Goal: Task Accomplishment & Management: Manage account settings

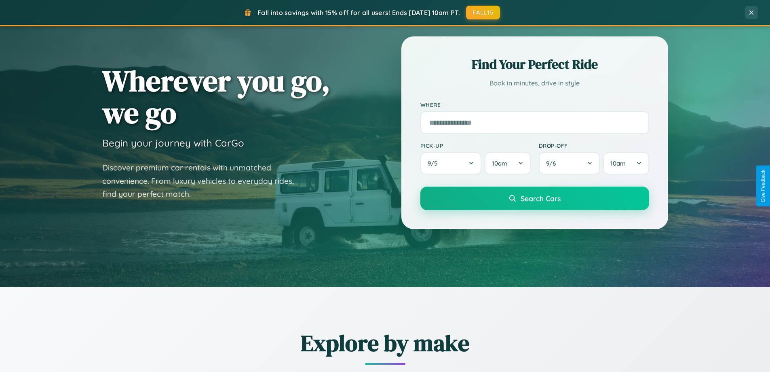
scroll to position [1556, 0]
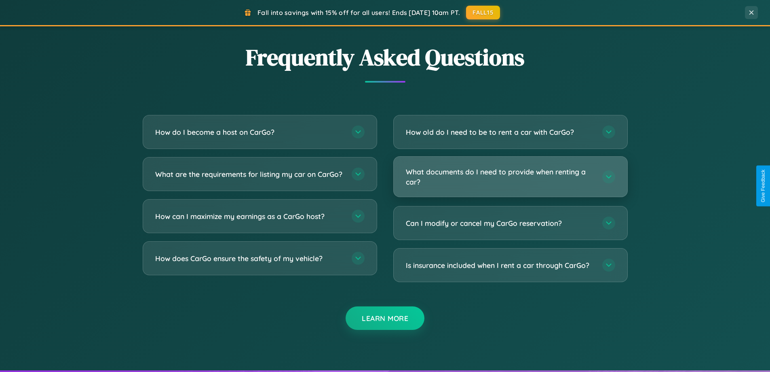
click at [510, 177] on h3 "What documents do I need to provide when renting a car?" at bounding box center [500, 177] width 188 height 20
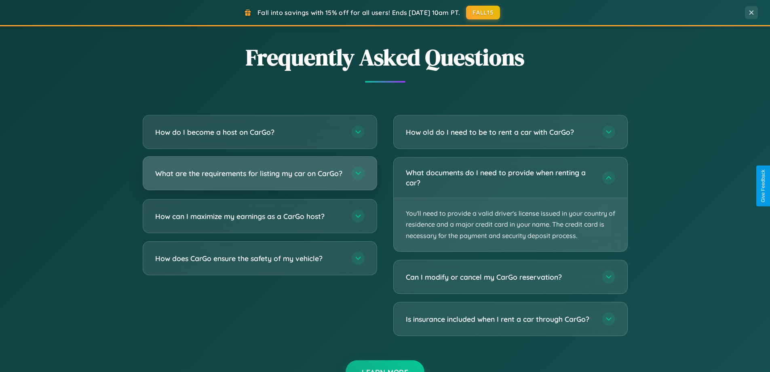
click at [260, 176] on h3 "What are the requirements for listing my car on CarGo?" at bounding box center [249, 173] width 188 height 10
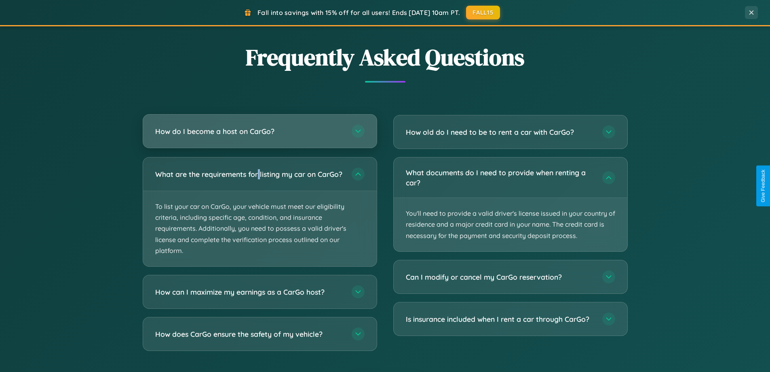
click at [260, 131] on h3 "How do I become a host on CarGo?" at bounding box center [249, 131] width 188 height 10
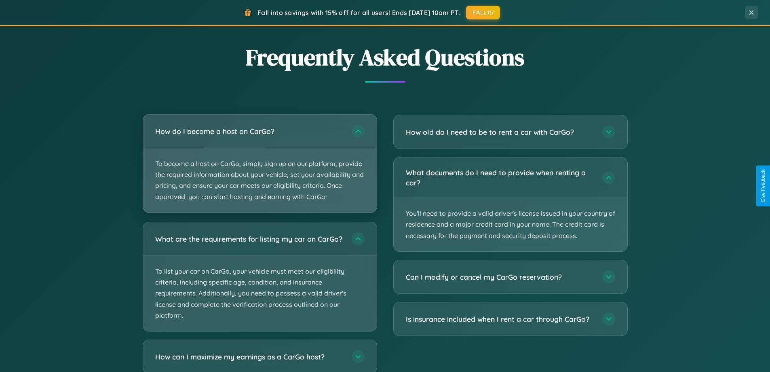
click at [260, 163] on p "To become a host on CarGo, simply sign up on our platform, provide the required…" at bounding box center [260, 180] width 234 height 64
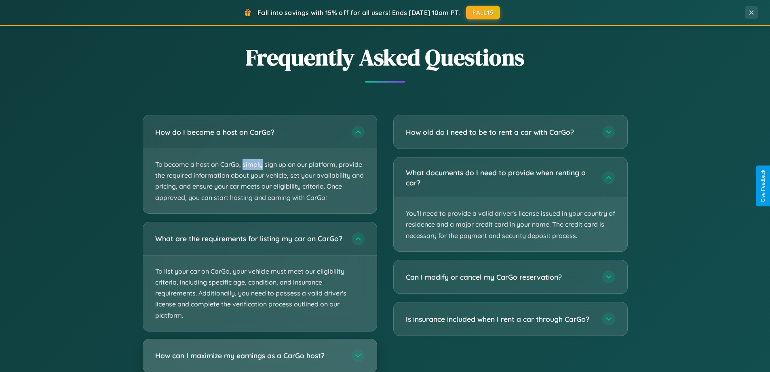
click at [260, 358] on h3 "How can I maximize my earnings as a CarGo host?" at bounding box center [249, 355] width 188 height 10
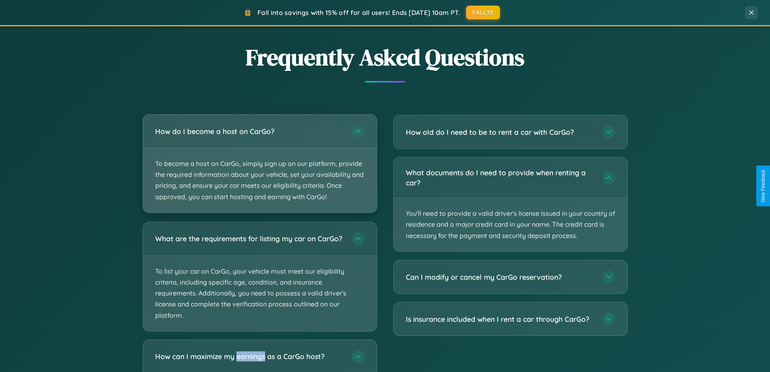
click at [260, 163] on p "To become a host on CarGo, simply sign up on our platform, provide the required…" at bounding box center [260, 180] width 234 height 64
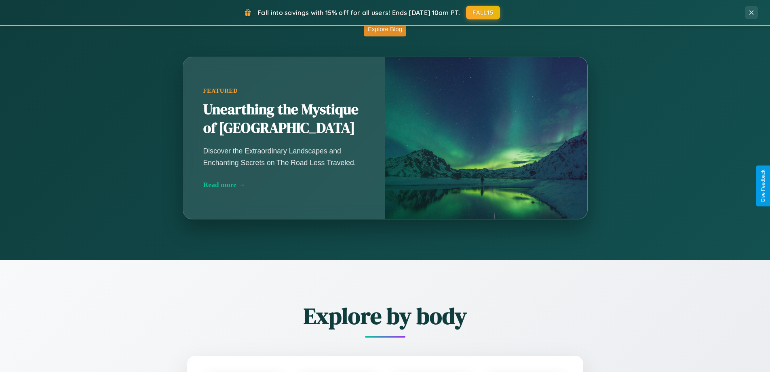
scroll to position [349, 0]
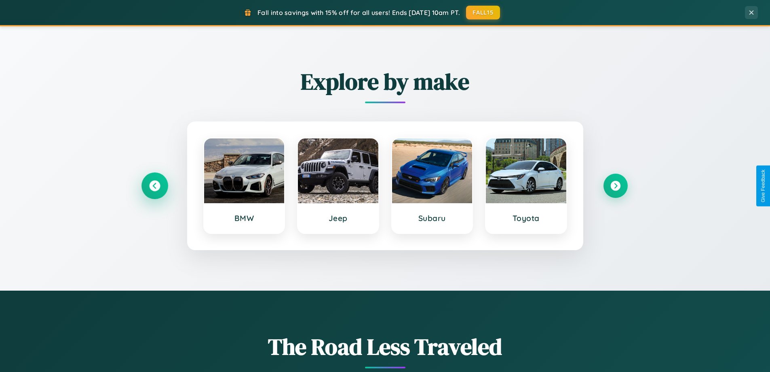
click at [154, 186] on icon at bounding box center [154, 185] width 11 height 11
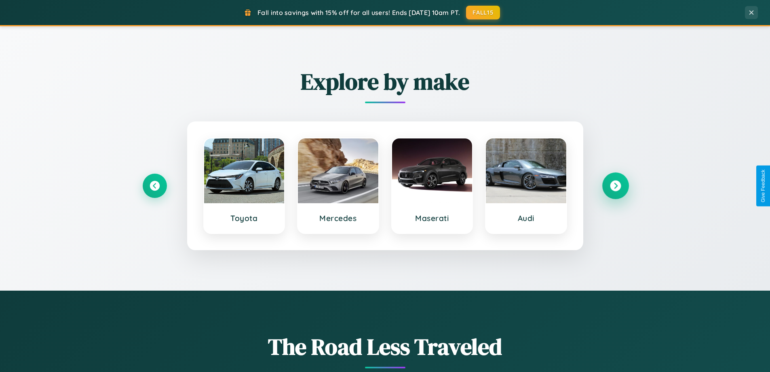
click at [615, 186] on icon at bounding box center [615, 185] width 11 height 11
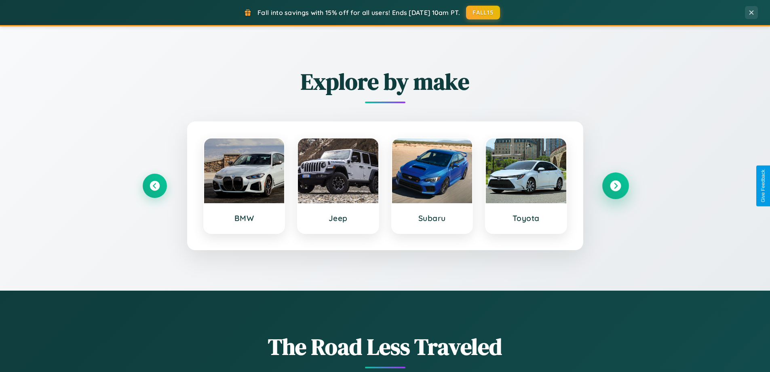
click at [615, 186] on icon at bounding box center [615, 185] width 11 height 11
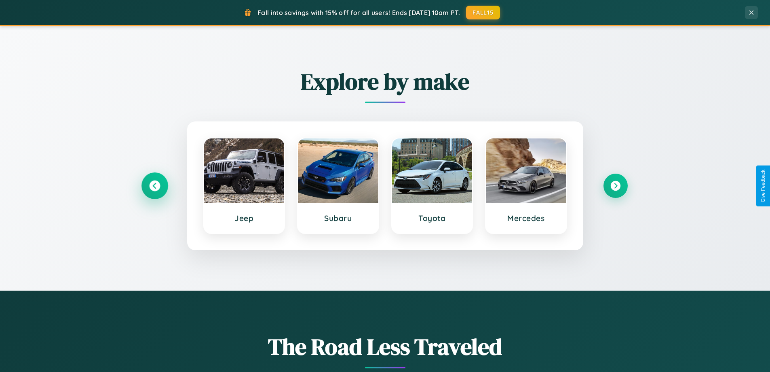
click at [154, 186] on icon at bounding box center [154, 185] width 11 height 11
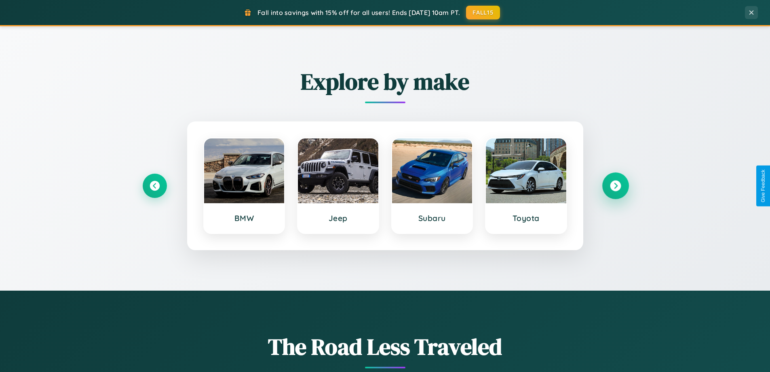
click at [615, 186] on icon at bounding box center [615, 185] width 11 height 11
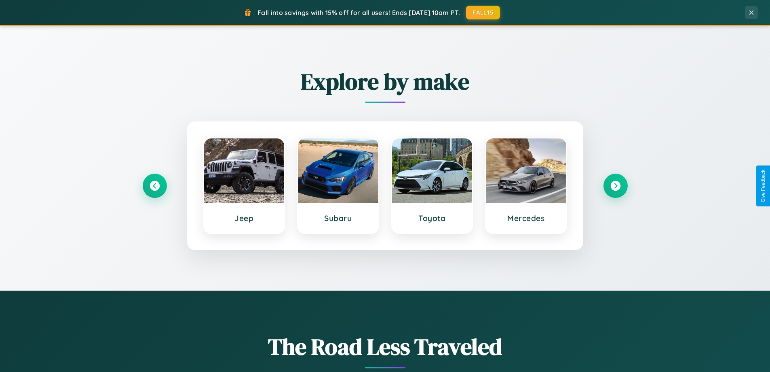
scroll to position [0, 0]
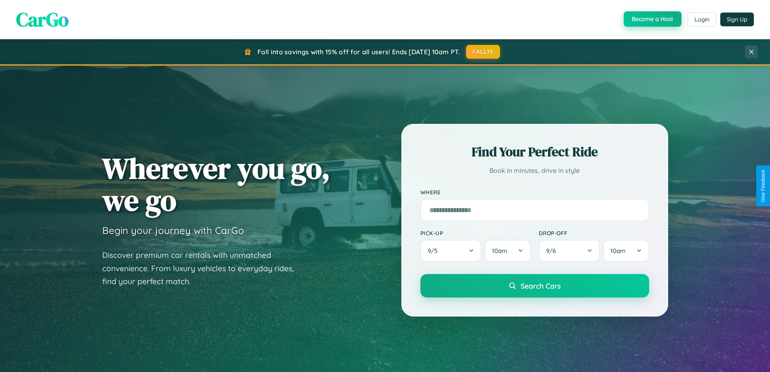
click at [652, 19] on button "Become a Host" at bounding box center [653, 18] width 58 height 15
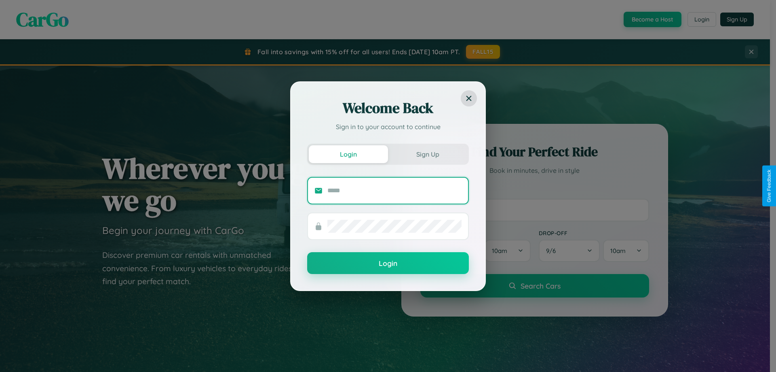
click at [395, 190] on input "text" at bounding box center [395, 190] width 134 height 13
type input "**********"
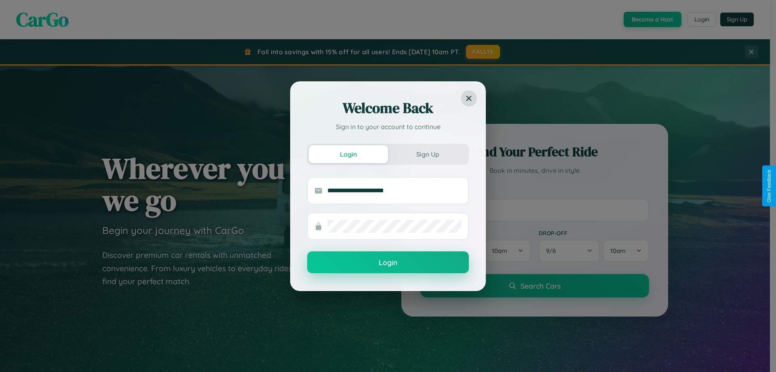
click at [388, 262] on button "Login" at bounding box center [388, 262] width 162 height 22
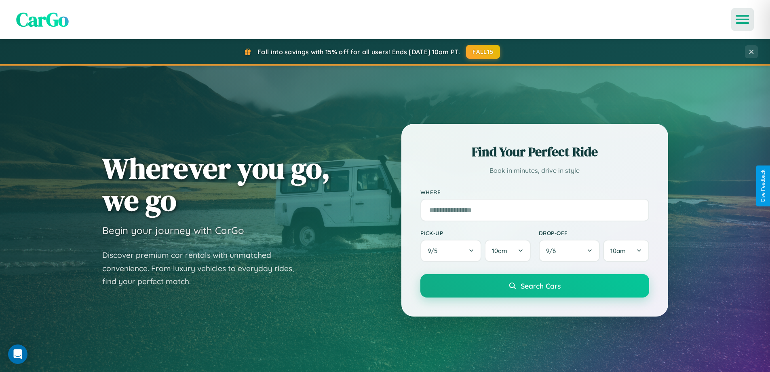
click at [743, 19] on icon "Open menu" at bounding box center [743, 19] width 12 height 7
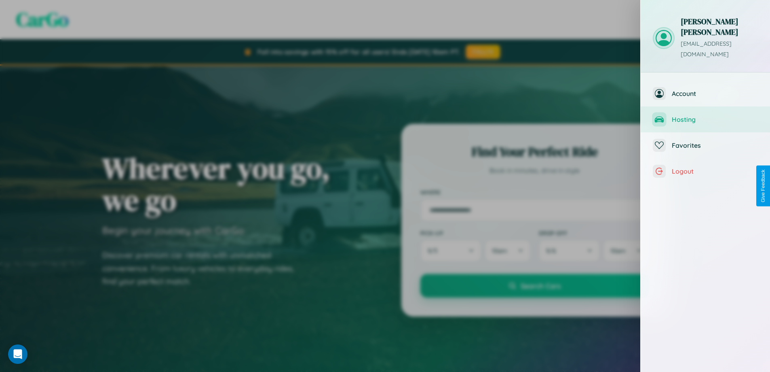
click at [706, 115] on span "Hosting" at bounding box center [715, 119] width 86 height 8
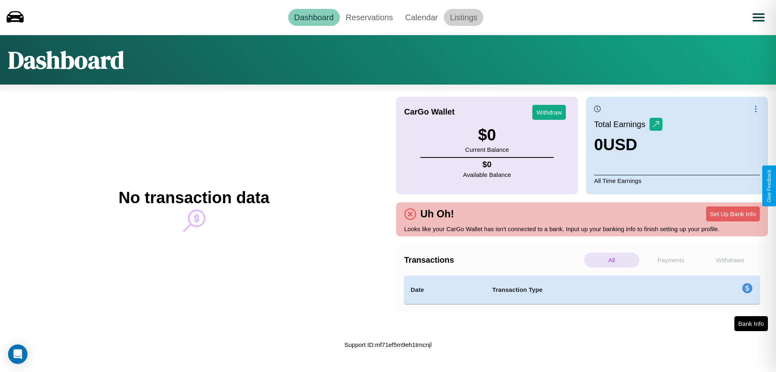
click at [464, 17] on link "Listings" at bounding box center [464, 17] width 40 height 17
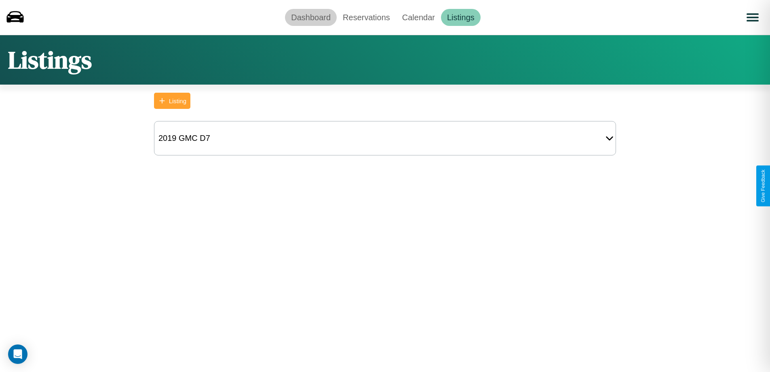
click at [311, 17] on link "Dashboard" at bounding box center [311, 17] width 52 height 17
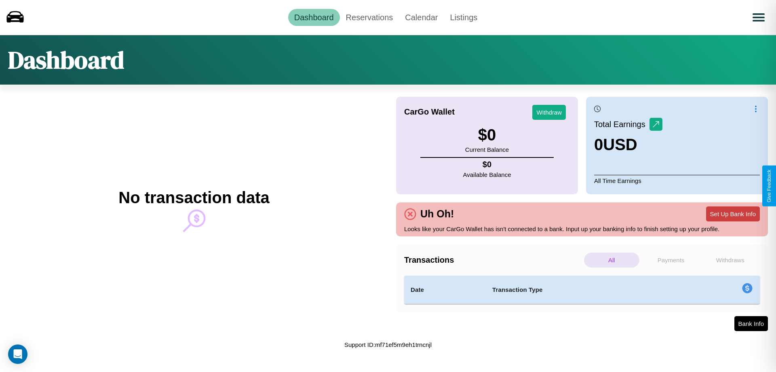
click at [733, 214] on button "Set Up Bank Info" at bounding box center [733, 213] width 54 height 15
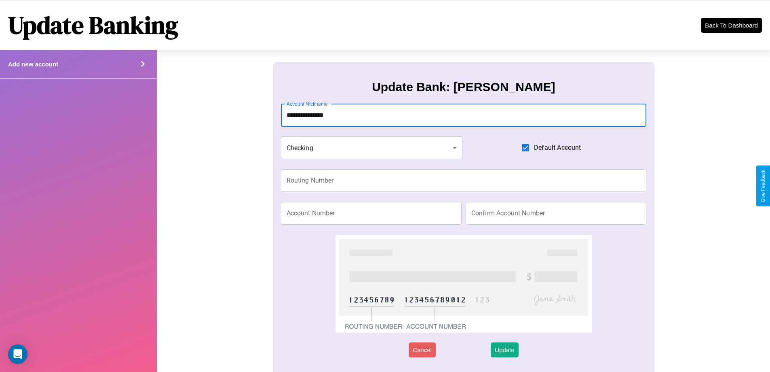
type input "**********"
